Goal: Browse casually

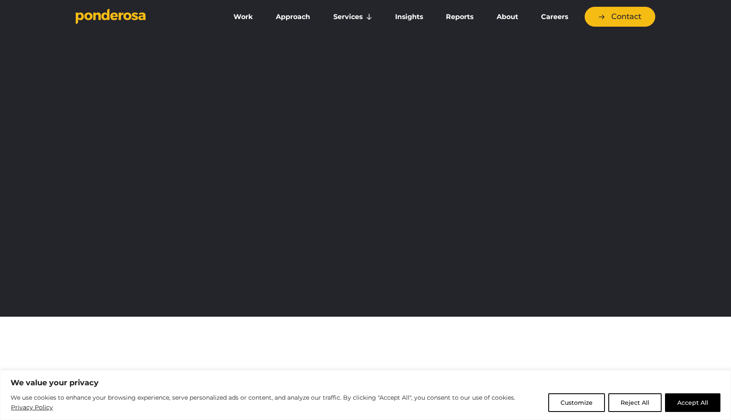
click at [111, 20] on icon "Go to homepage" at bounding box center [111, 16] width 70 height 16
click at [667, 396] on button "Accept All" at bounding box center [692, 402] width 55 height 19
